Goal: Find contact information: Find contact information

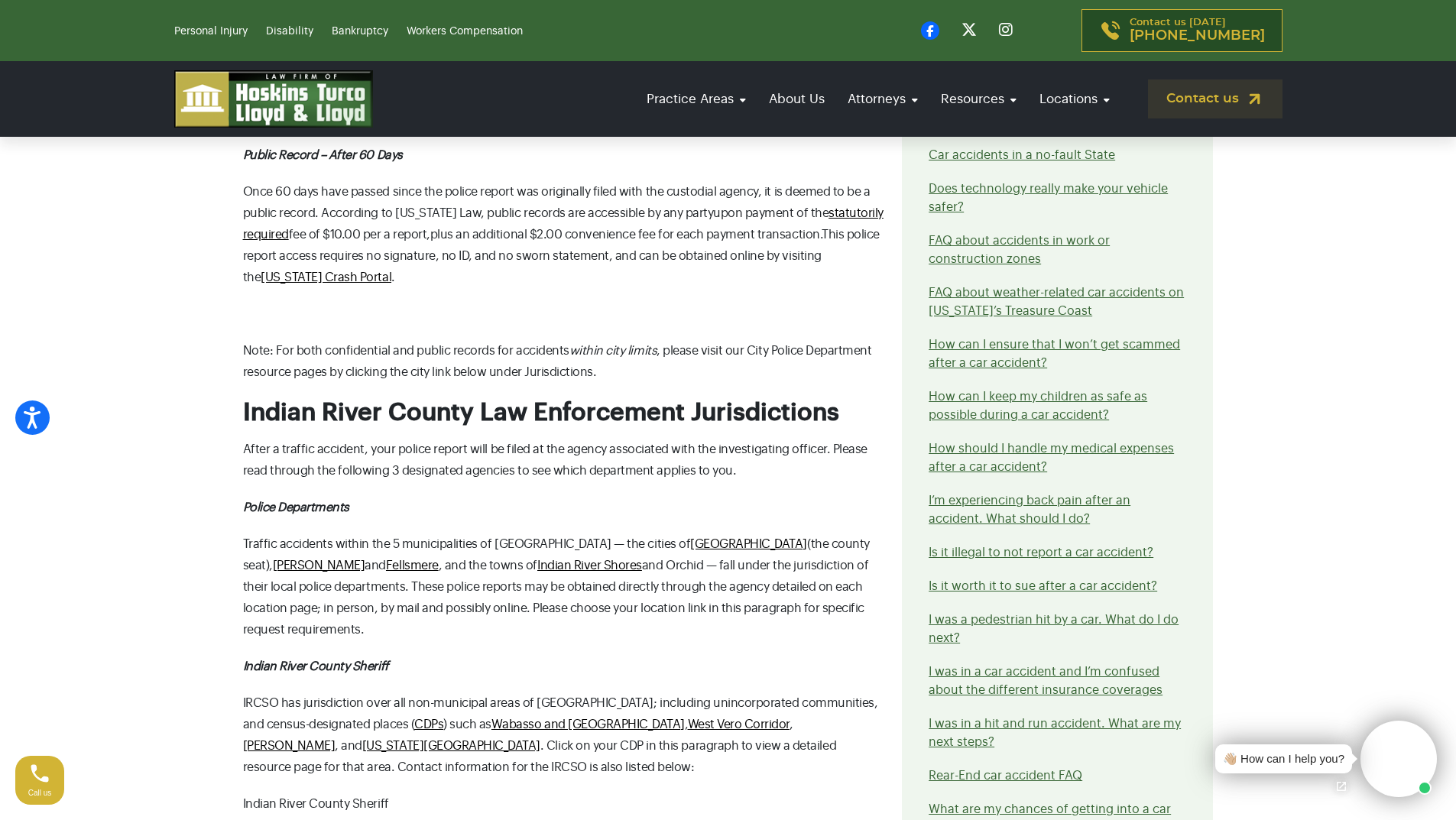
scroll to position [1299, 0]
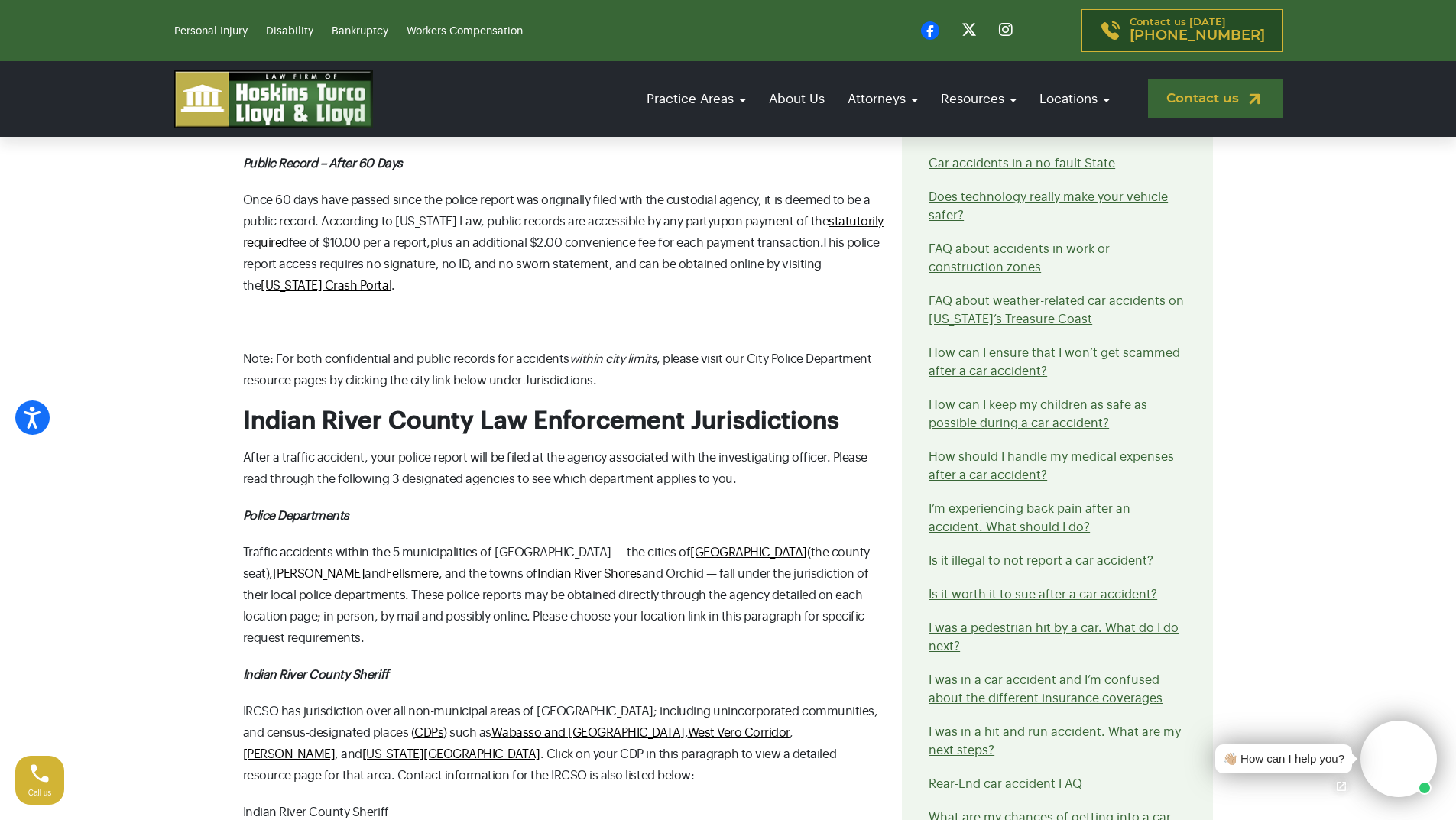
click at [1174, 99] on link "Contact us" at bounding box center [1215, 99] width 135 height 39
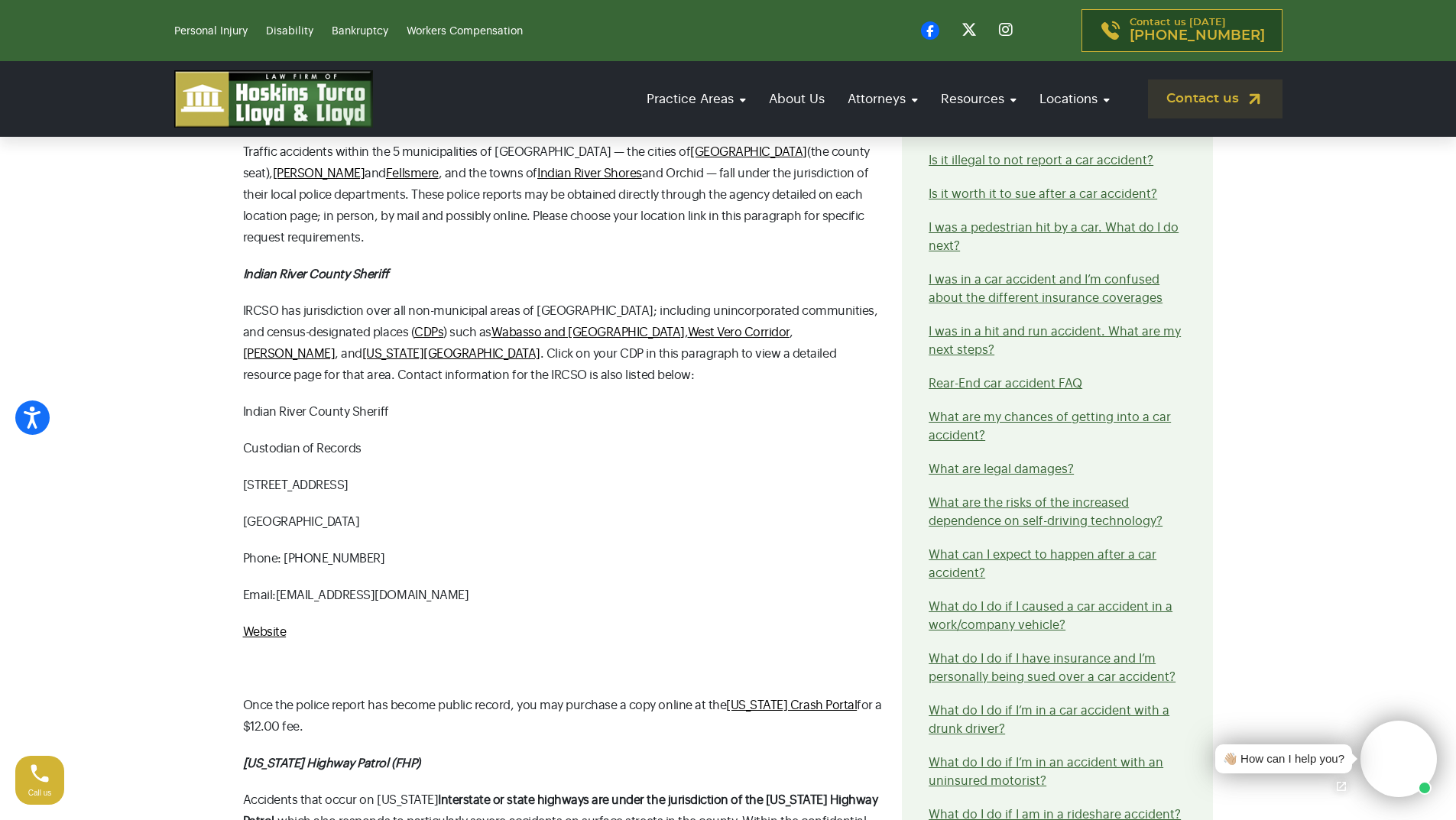
scroll to position [1681, 0]
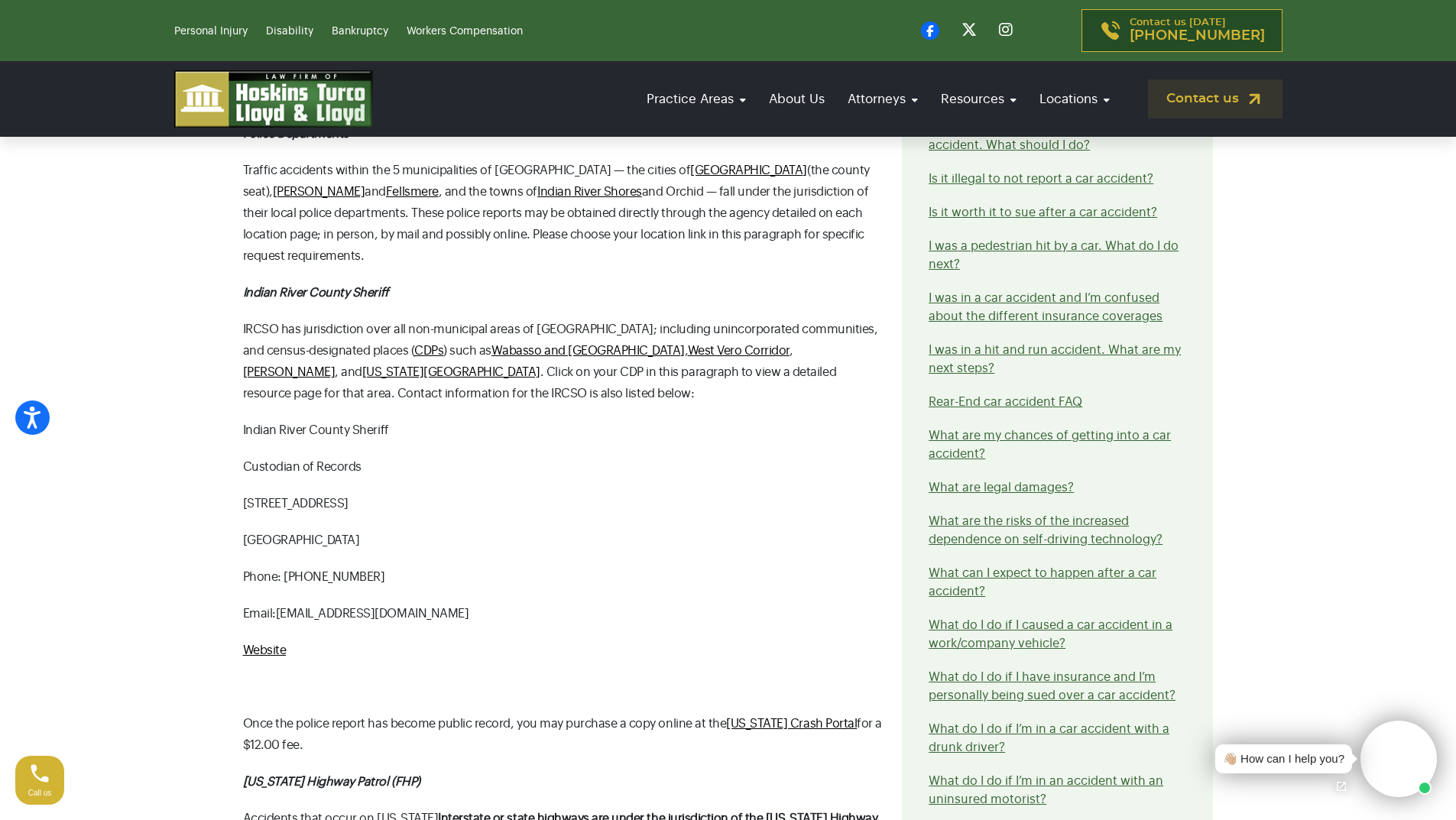
drag, startPoint x: 478, startPoint y: 560, endPoint x: 280, endPoint y: 552, distance: 198.2
click at [280, 603] on p "Email: publicrecordsrequest@ircsheriff.org" at bounding box center [563, 613] width 641 height 21
